Goal: Submit feedback/report problem

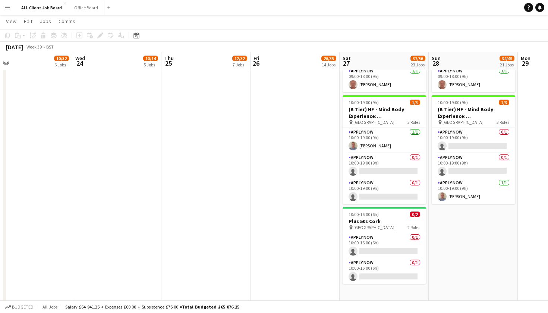
scroll to position [2198, 0]
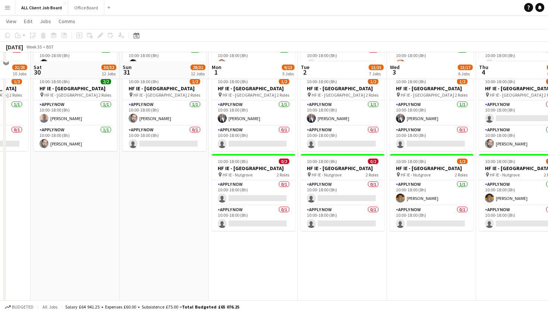
scroll to position [2068, 0]
